Goal: Task Accomplishment & Management: Manage account settings

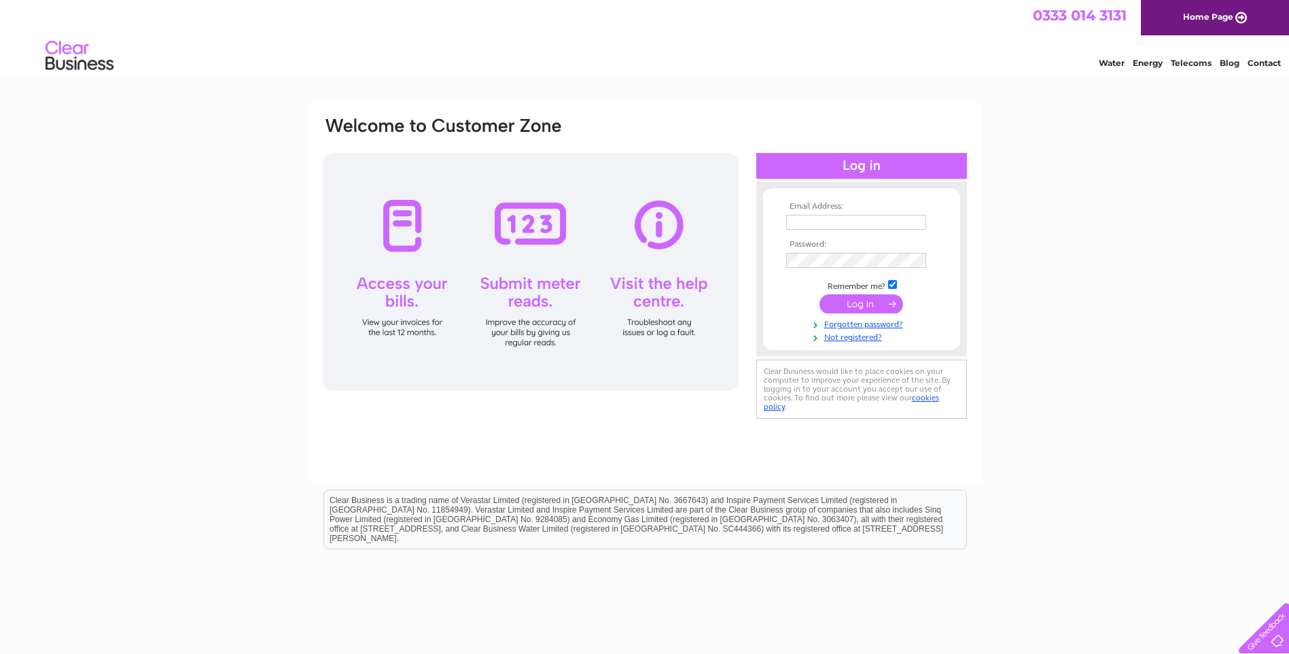
type input "simon@dsteven-son.co.uk"
click at [829, 304] on input "submit" at bounding box center [862, 303] width 84 height 19
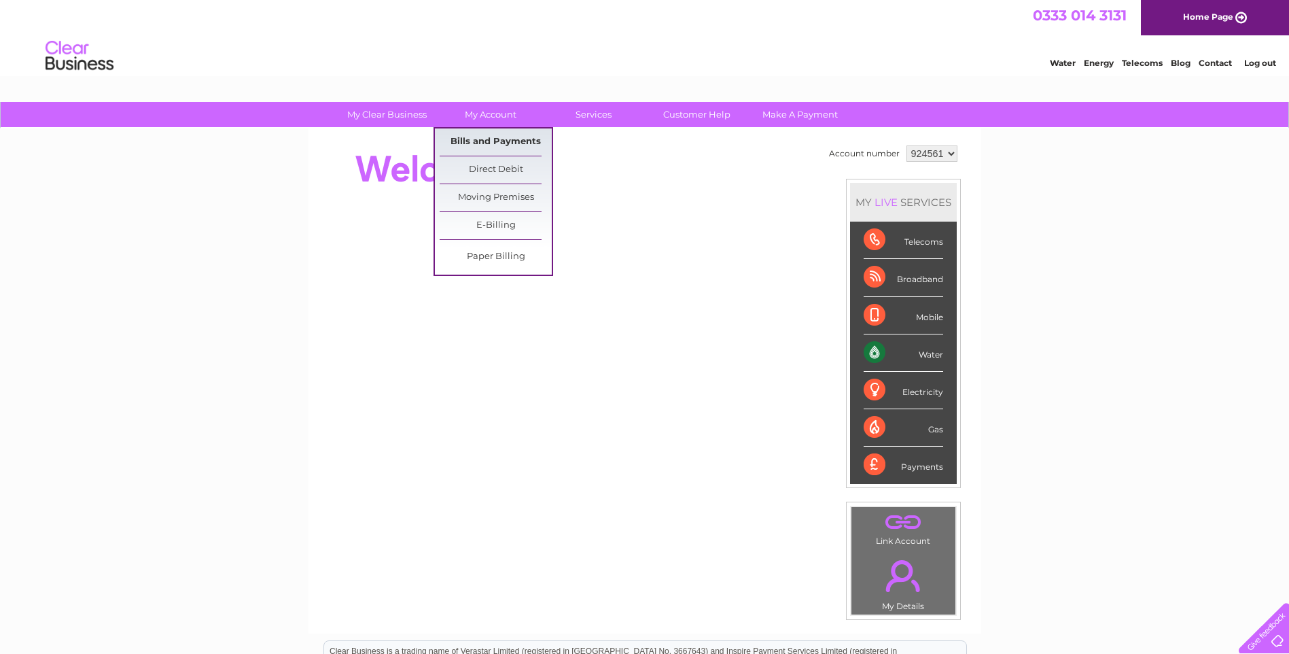
click at [500, 135] on link "Bills and Payments" at bounding box center [496, 141] width 112 height 27
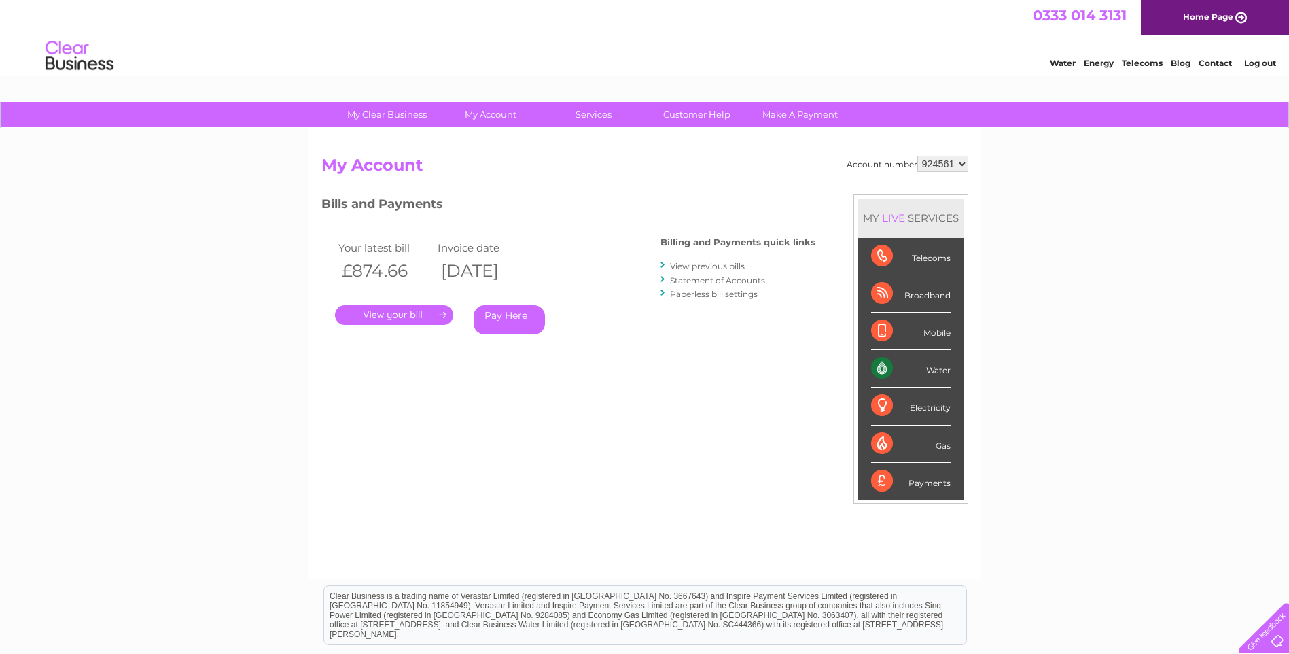
click at [424, 315] on link "." at bounding box center [394, 315] width 118 height 20
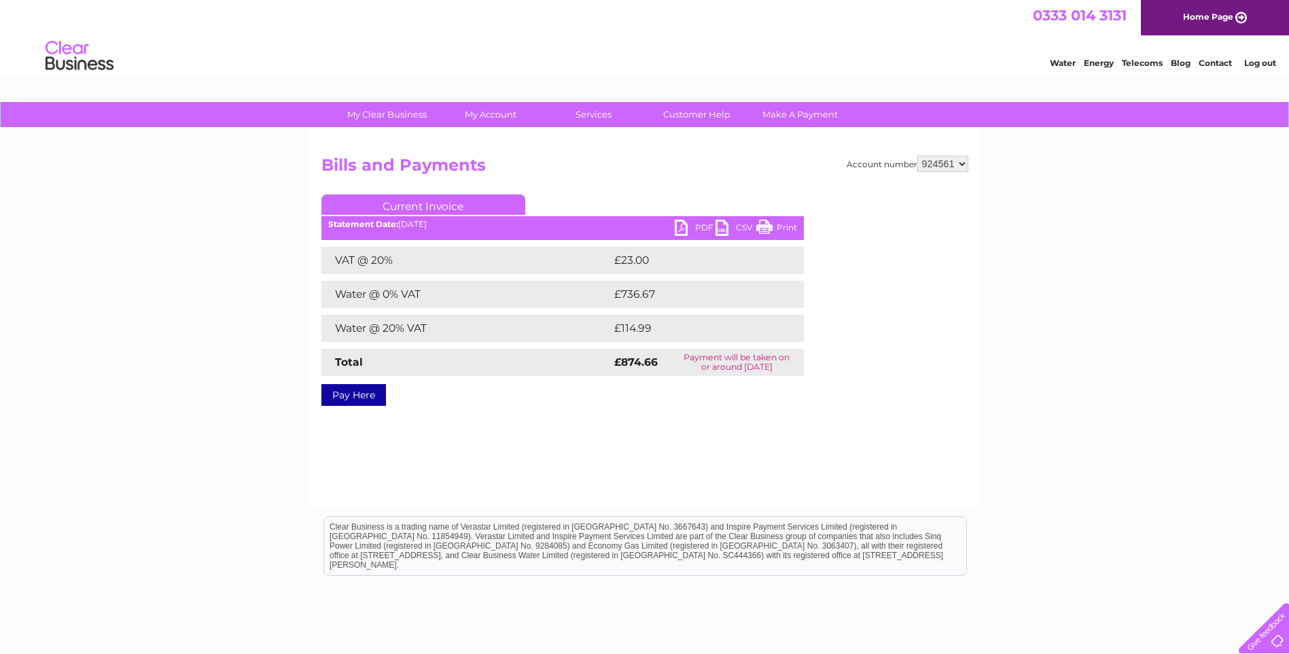
click at [684, 226] on link "PDF" at bounding box center [695, 230] width 41 height 20
